Goal: Task Accomplishment & Management: Use online tool/utility

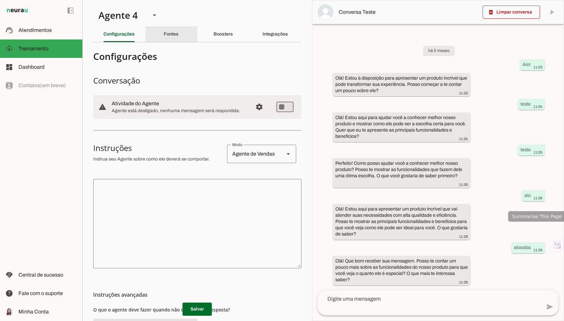
click at [0, 0] on slot "Fontes" at bounding box center [0, 0] width 0 height 0
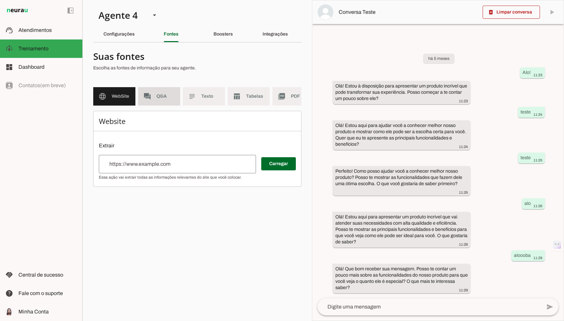
click at [160, 90] on md-item "forum Q&A" at bounding box center [159, 96] width 42 height 18
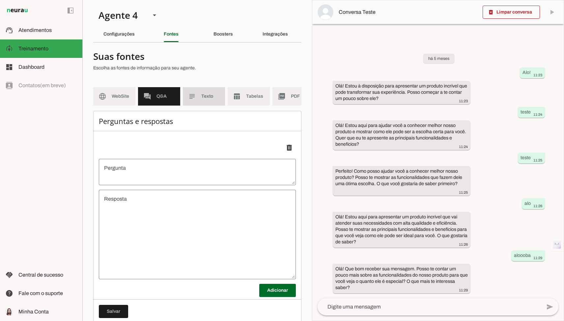
click at [196, 90] on md-item "subject Texto" at bounding box center [204, 96] width 42 height 18
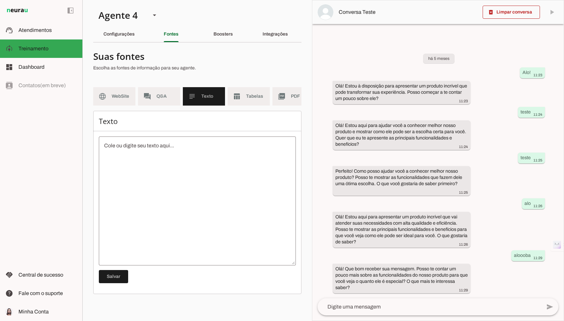
click at [0, 0] on slot "table_chart" at bounding box center [0, 0] width 0 height 0
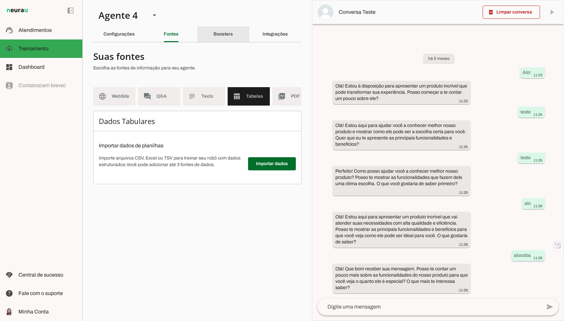
click at [233, 38] on div "Boosters" at bounding box center [222, 34] width 19 height 16
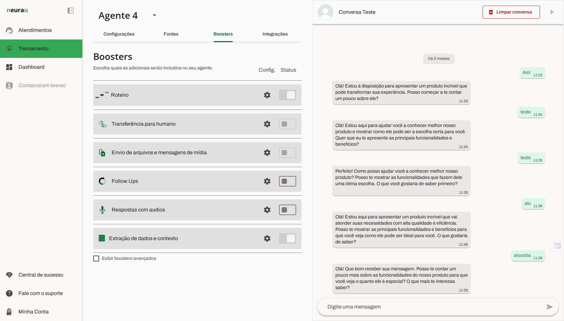
click at [249, 181] on span at bounding box center [267, 182] width 16 height 16
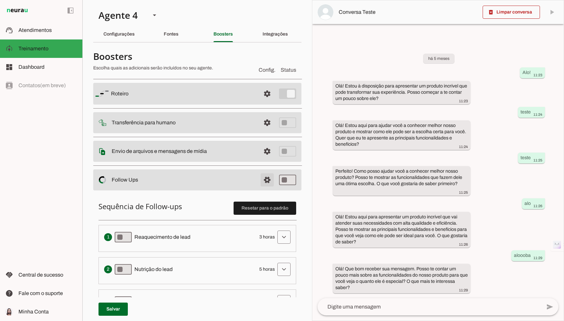
click at [249, 181] on span at bounding box center [267, 180] width 16 height 16
